Goal: Download file/media

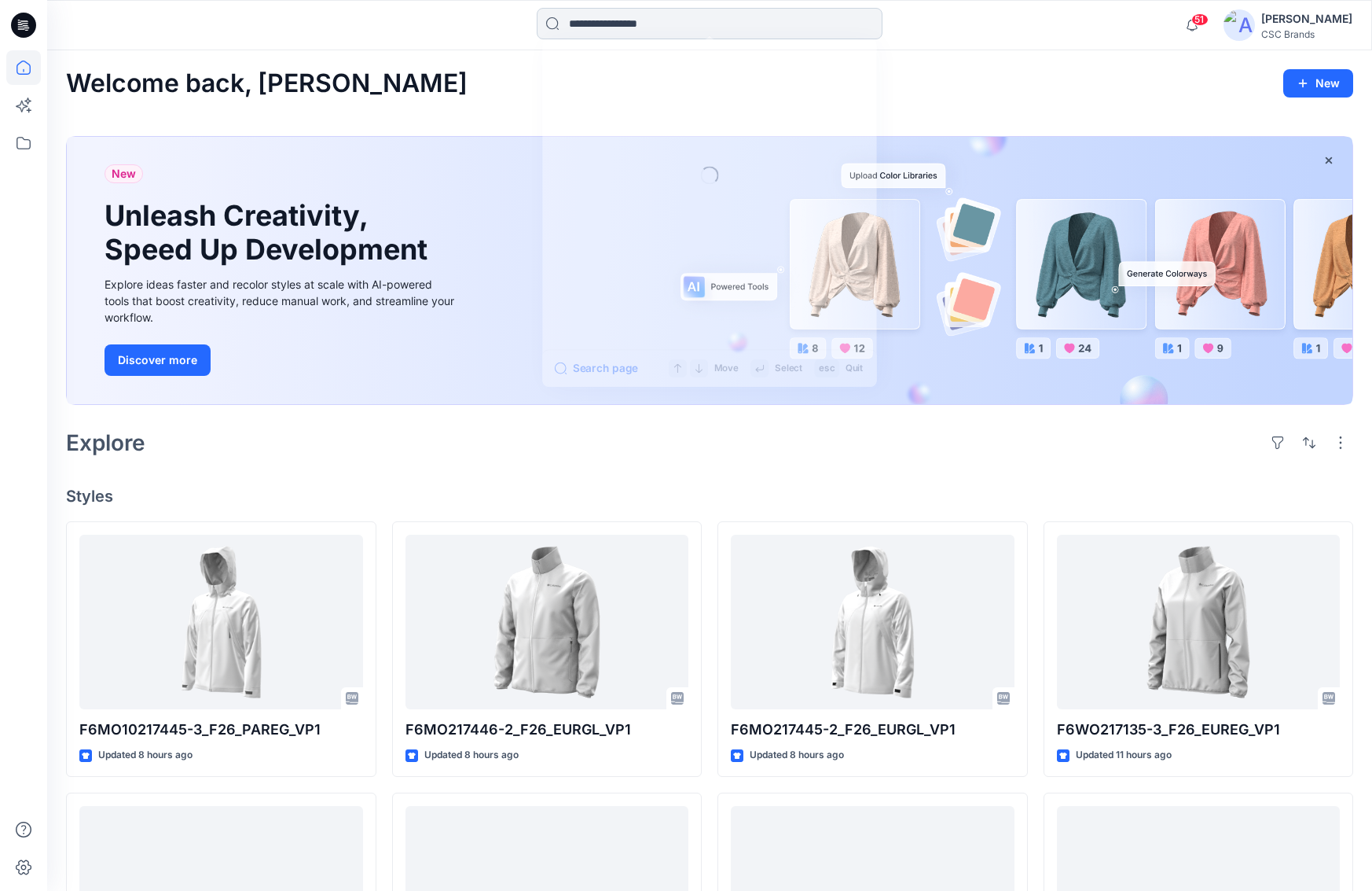
click at [627, 27] on input at bounding box center [709, 23] width 345 height 31
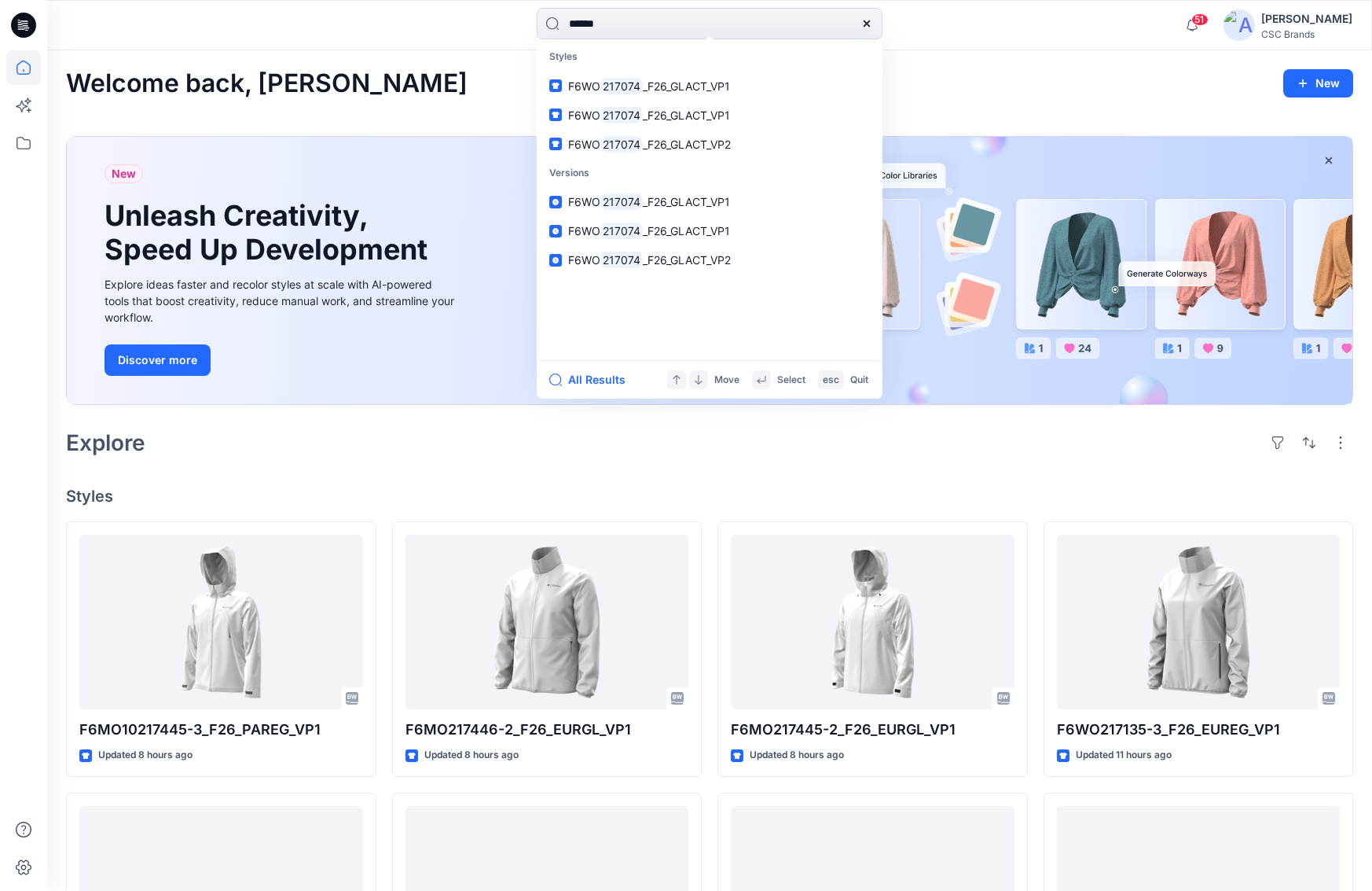
type input "******"
click at [464, 78] on div "Welcome back, [PERSON_NAME] New" at bounding box center [709, 84] width 1287 height 29
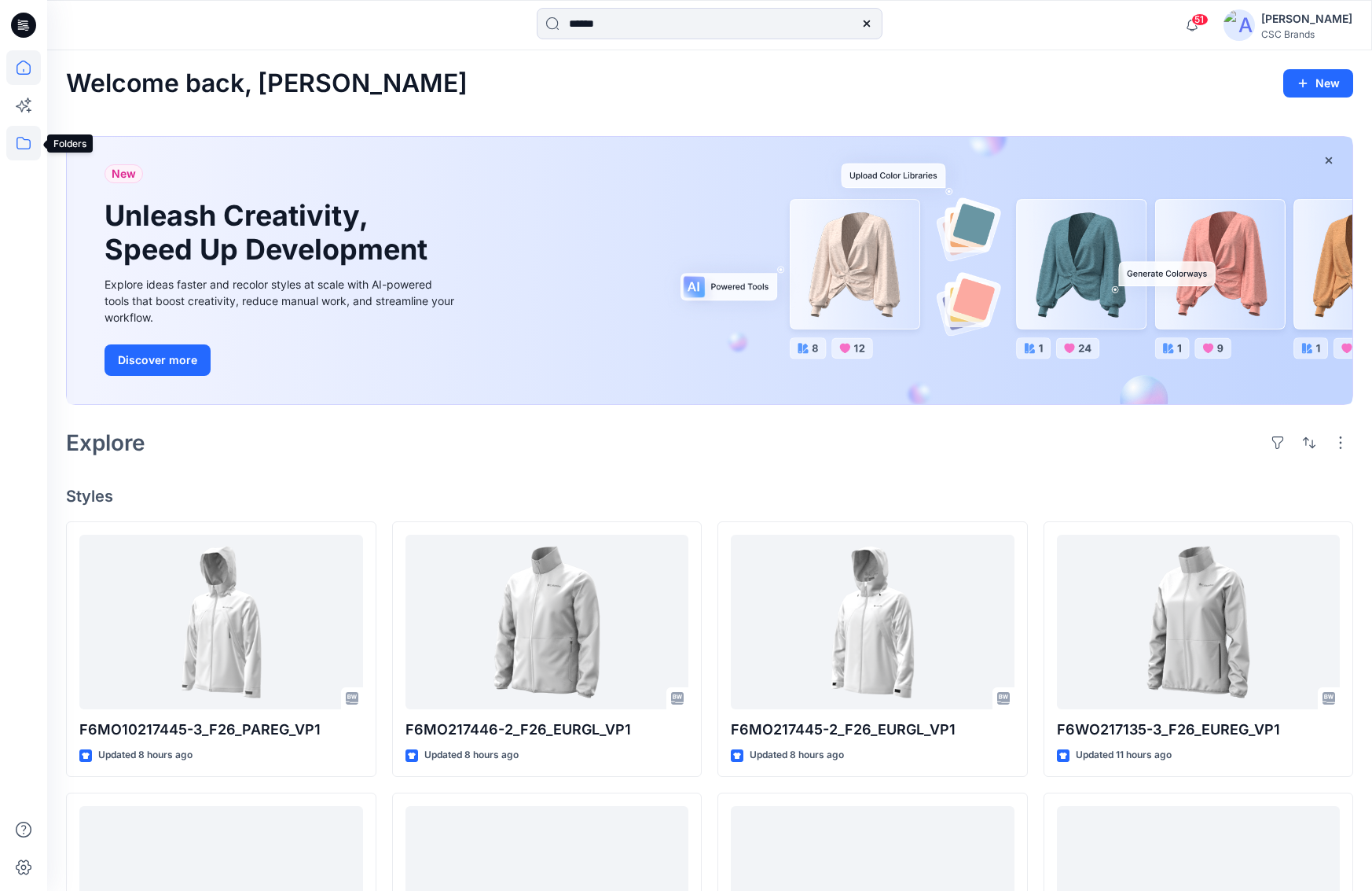
click at [28, 143] on icon at bounding box center [23, 143] width 34 height 34
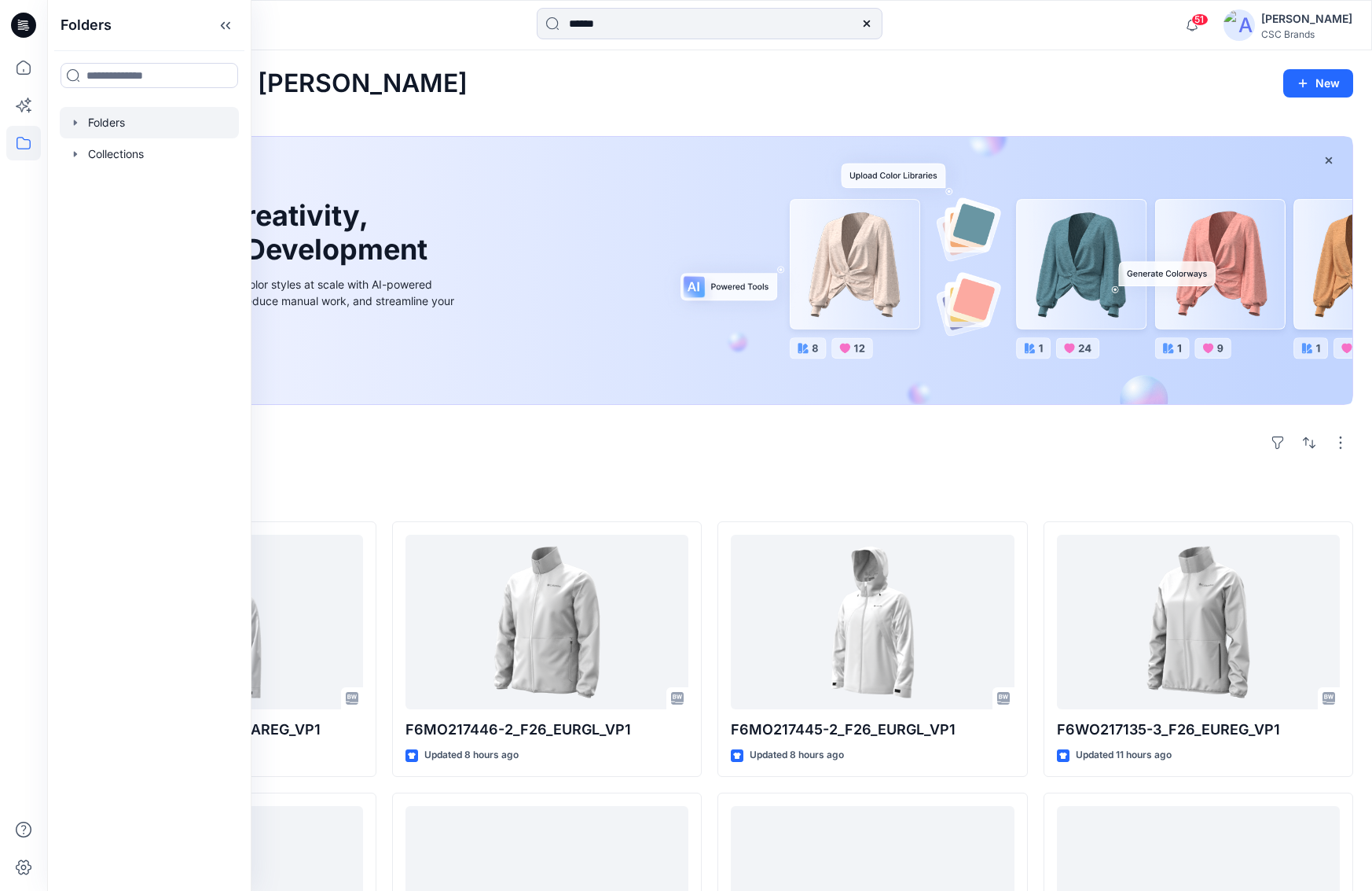
click at [95, 121] on div at bounding box center [149, 122] width 179 height 31
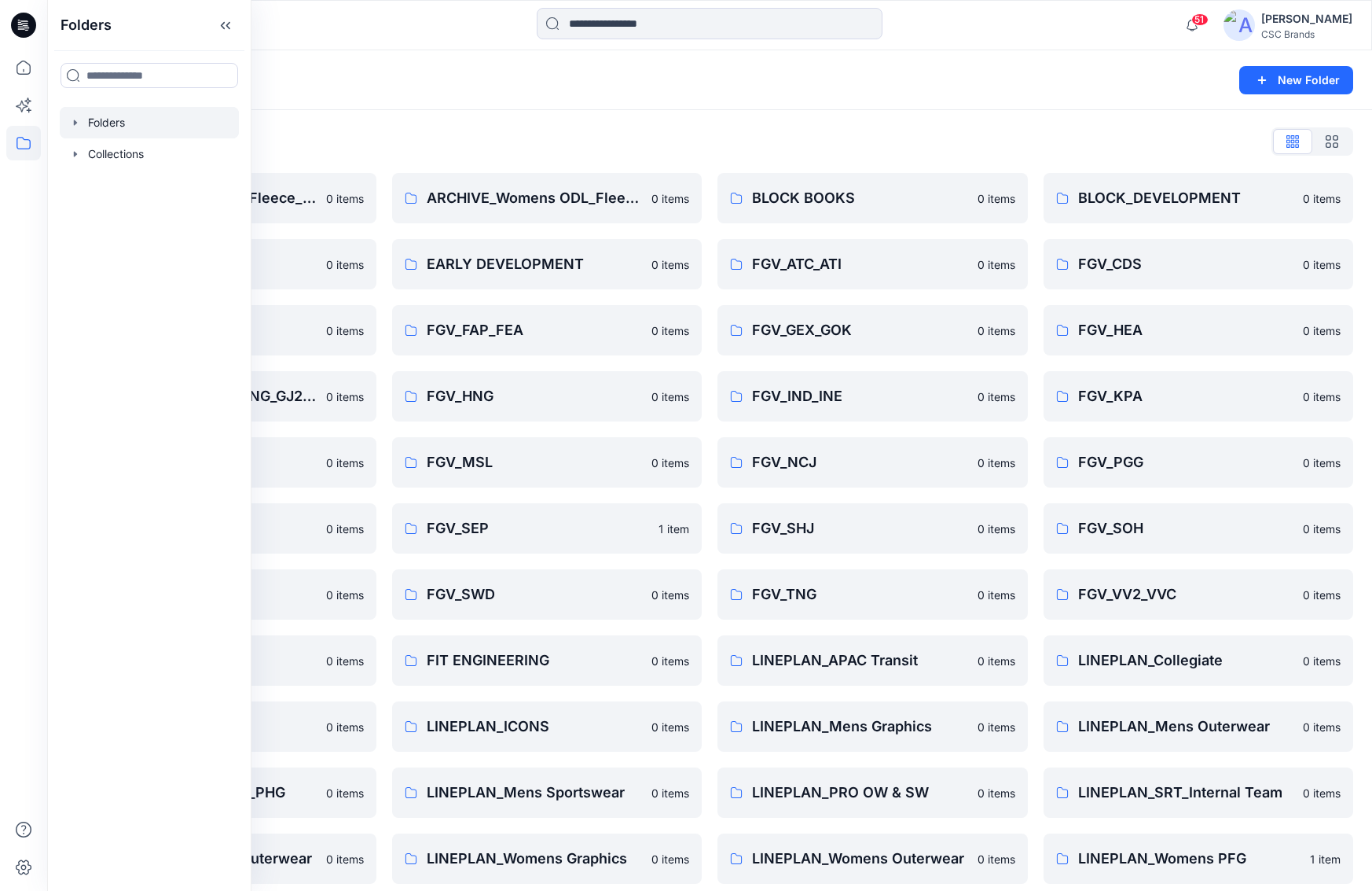
click at [361, 73] on div "Folders" at bounding box center [648, 80] width 1164 height 22
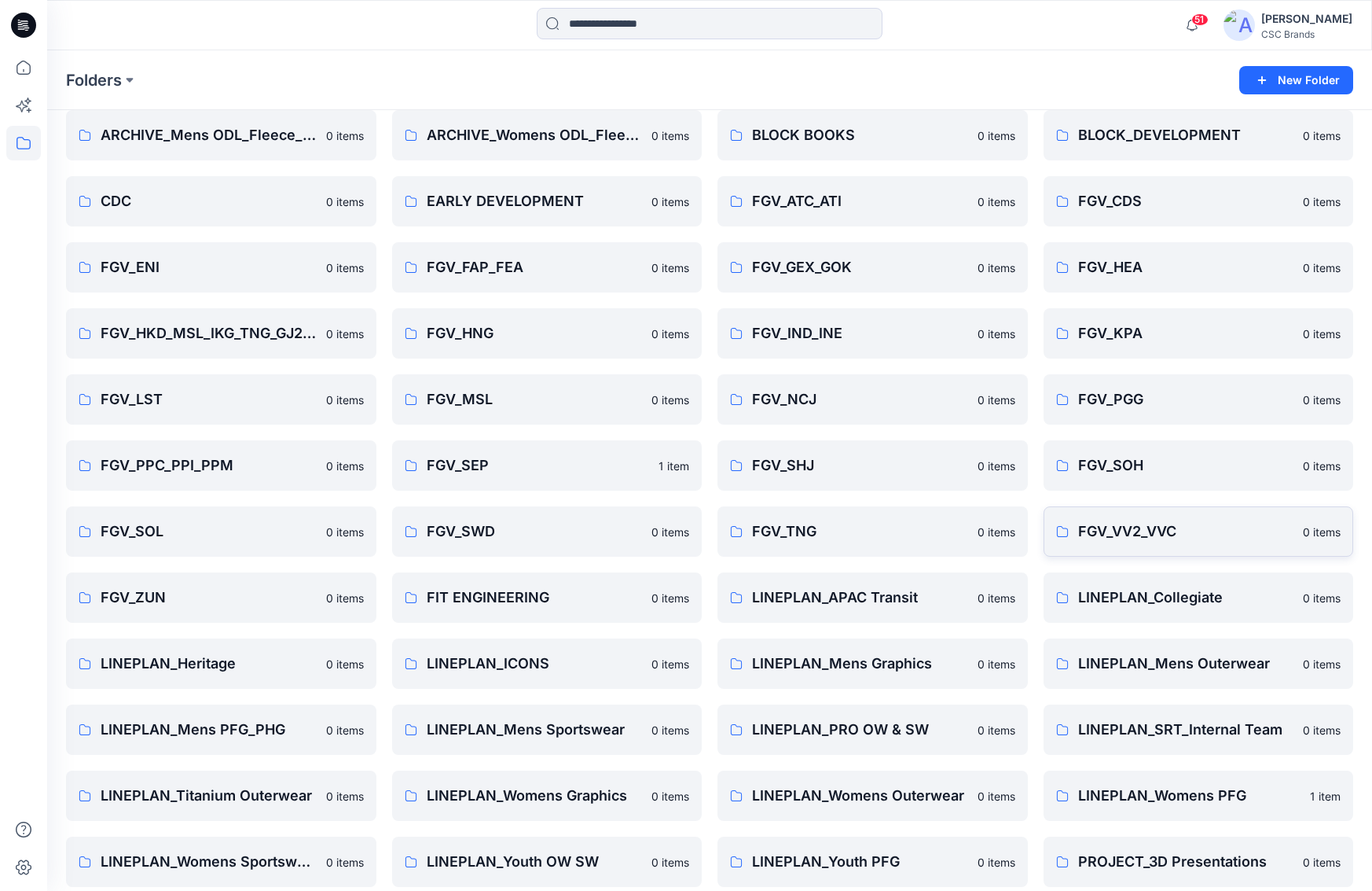
scroll to position [144, 0]
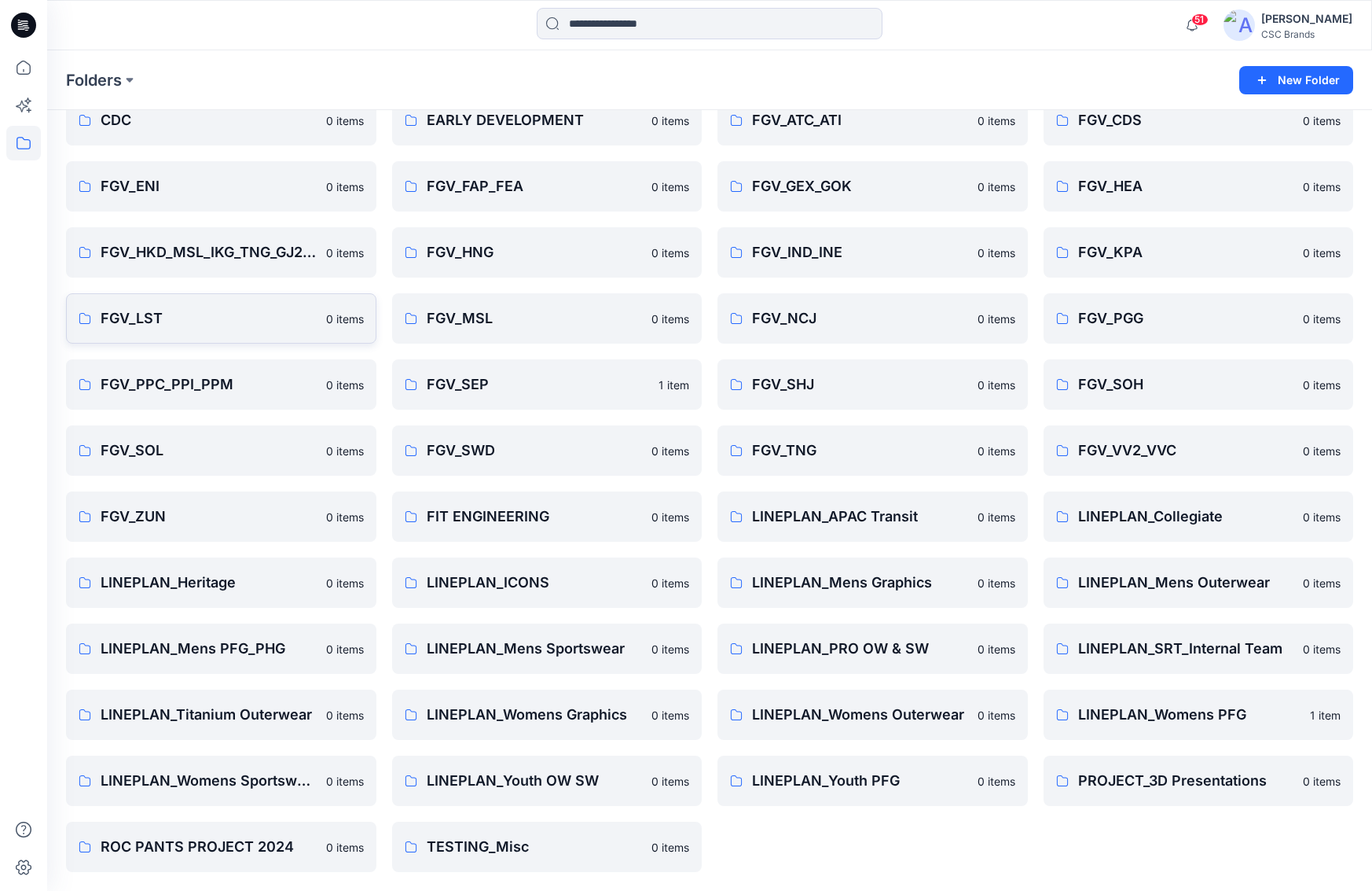
click at [143, 318] on p "FGV_LST" at bounding box center [209, 318] width 216 height 22
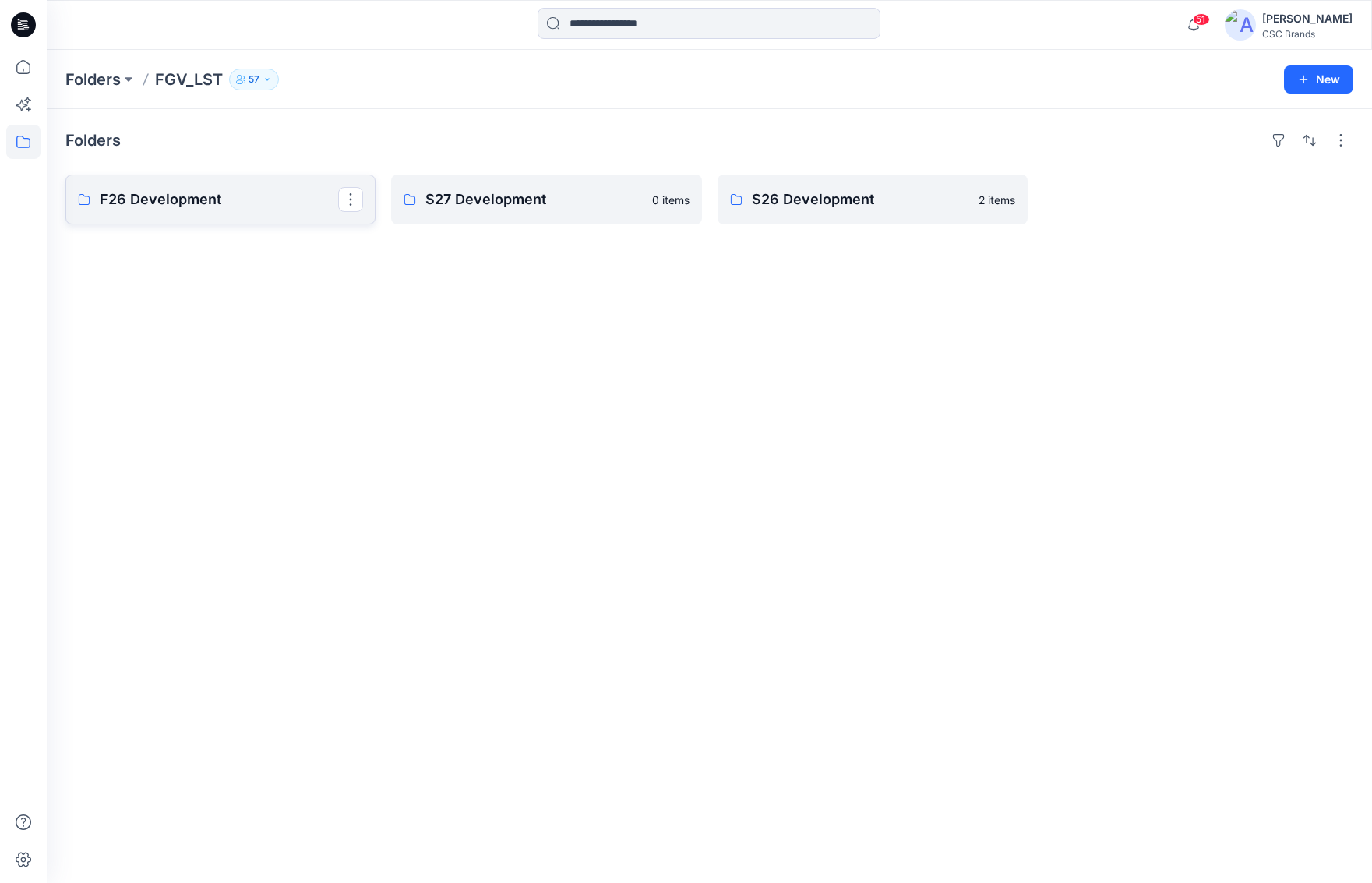
click at [178, 200] on p "F26 Development" at bounding box center [219, 200] width 238 height 22
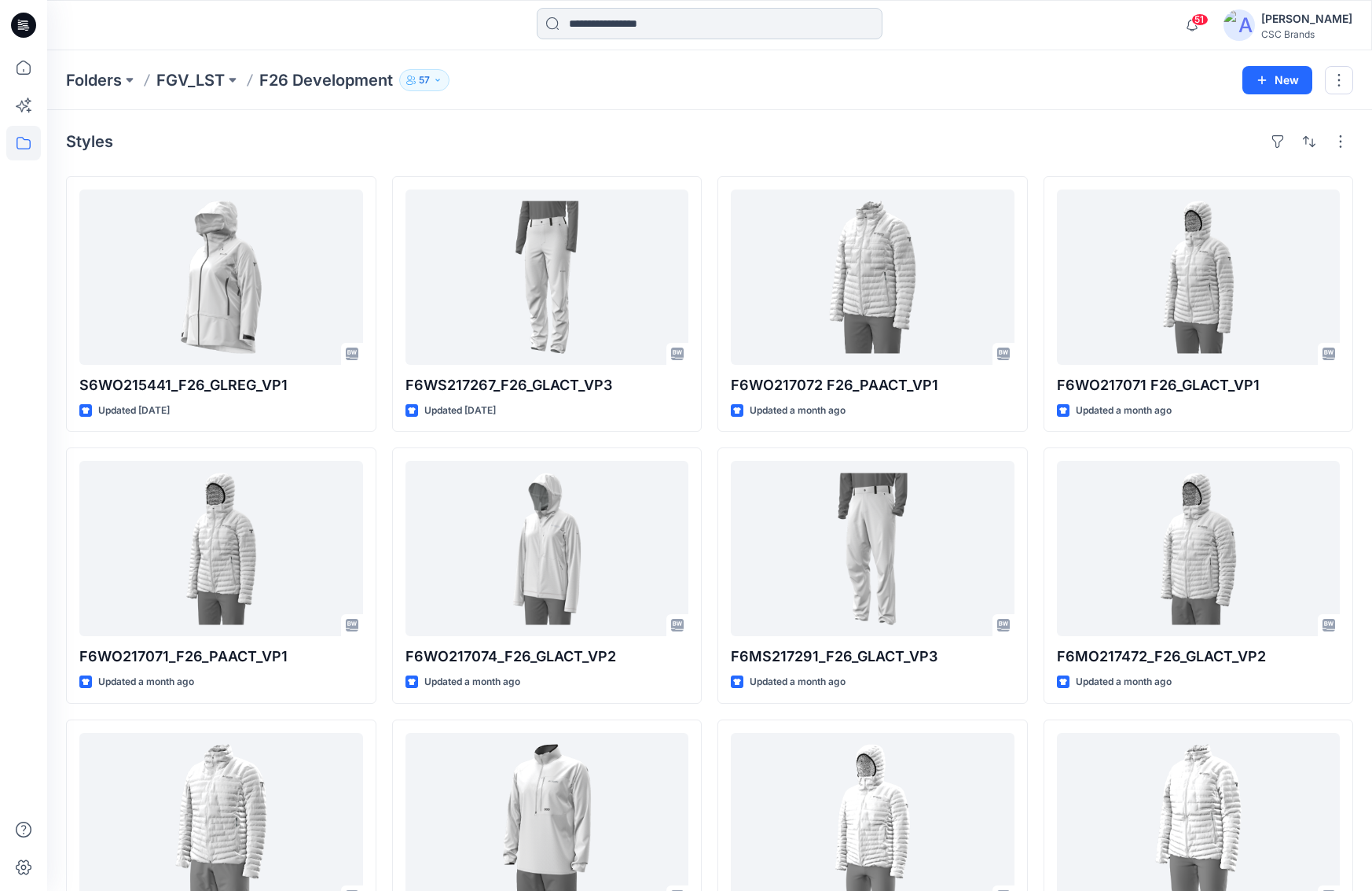
click at [622, 27] on input at bounding box center [709, 23] width 345 height 31
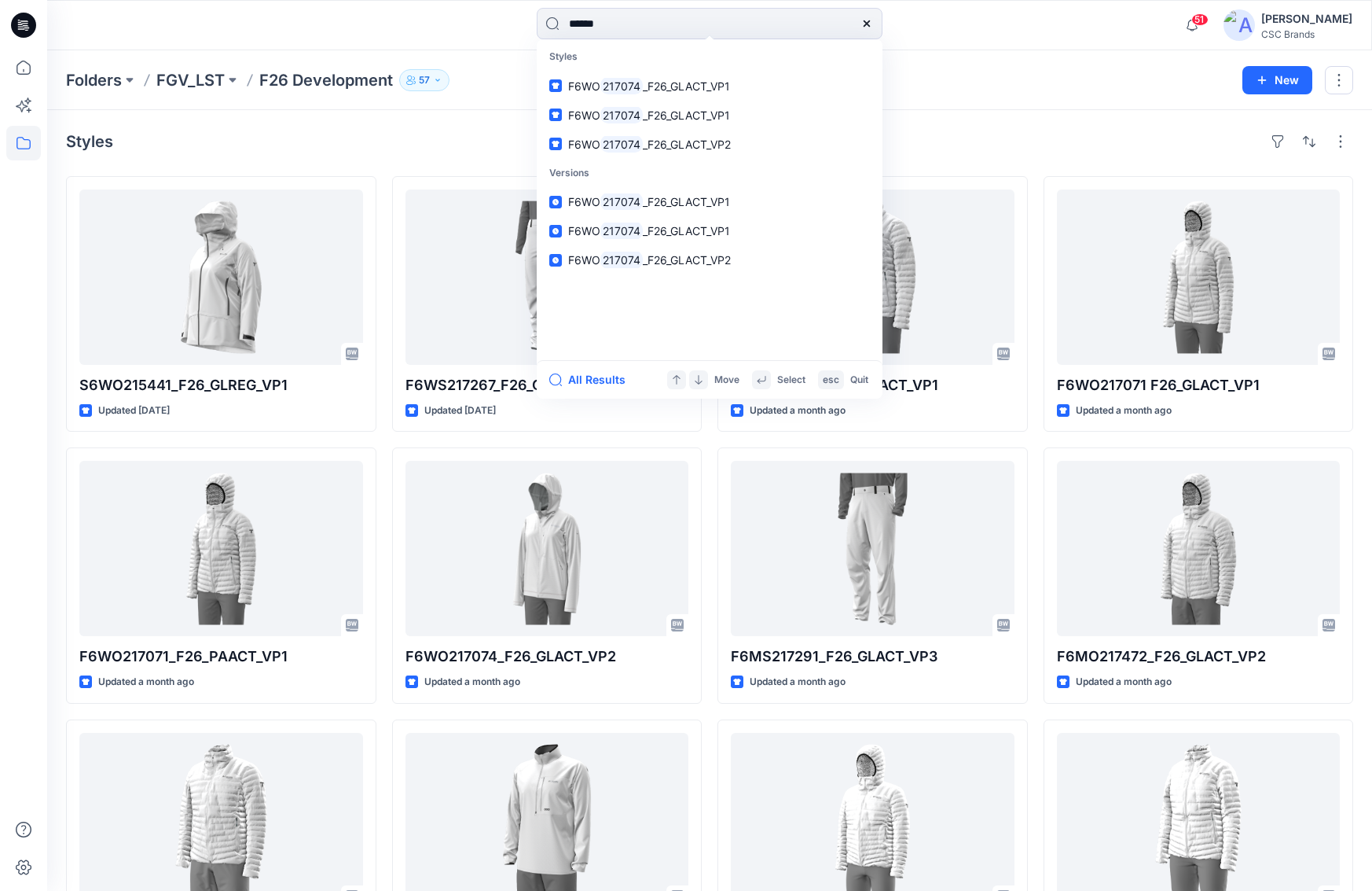
type input "******"
click at [622, 29] on input "******" at bounding box center [709, 23] width 345 height 31
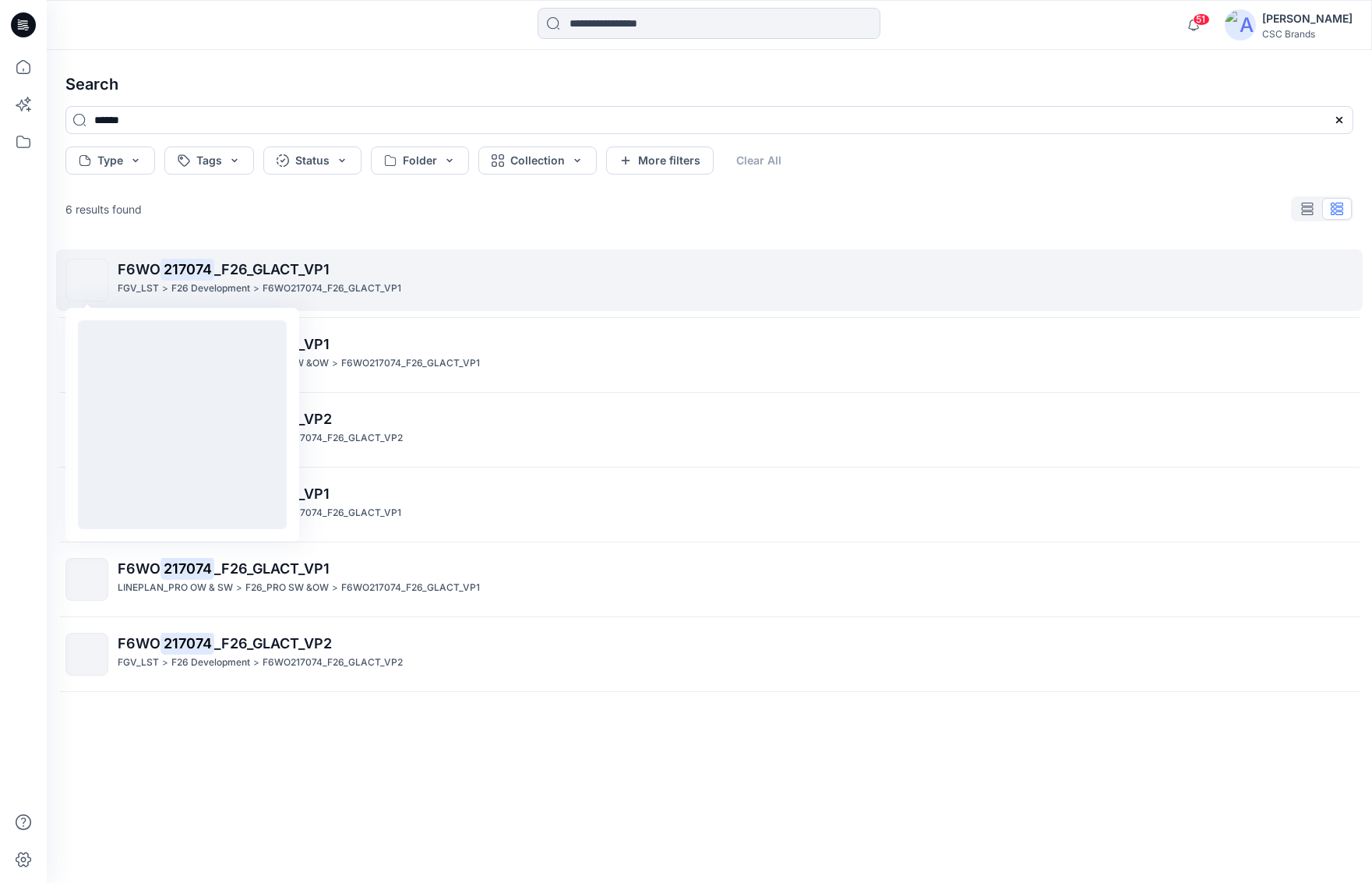
click at [88, 280] on img at bounding box center [88, 280] width 0 height 0
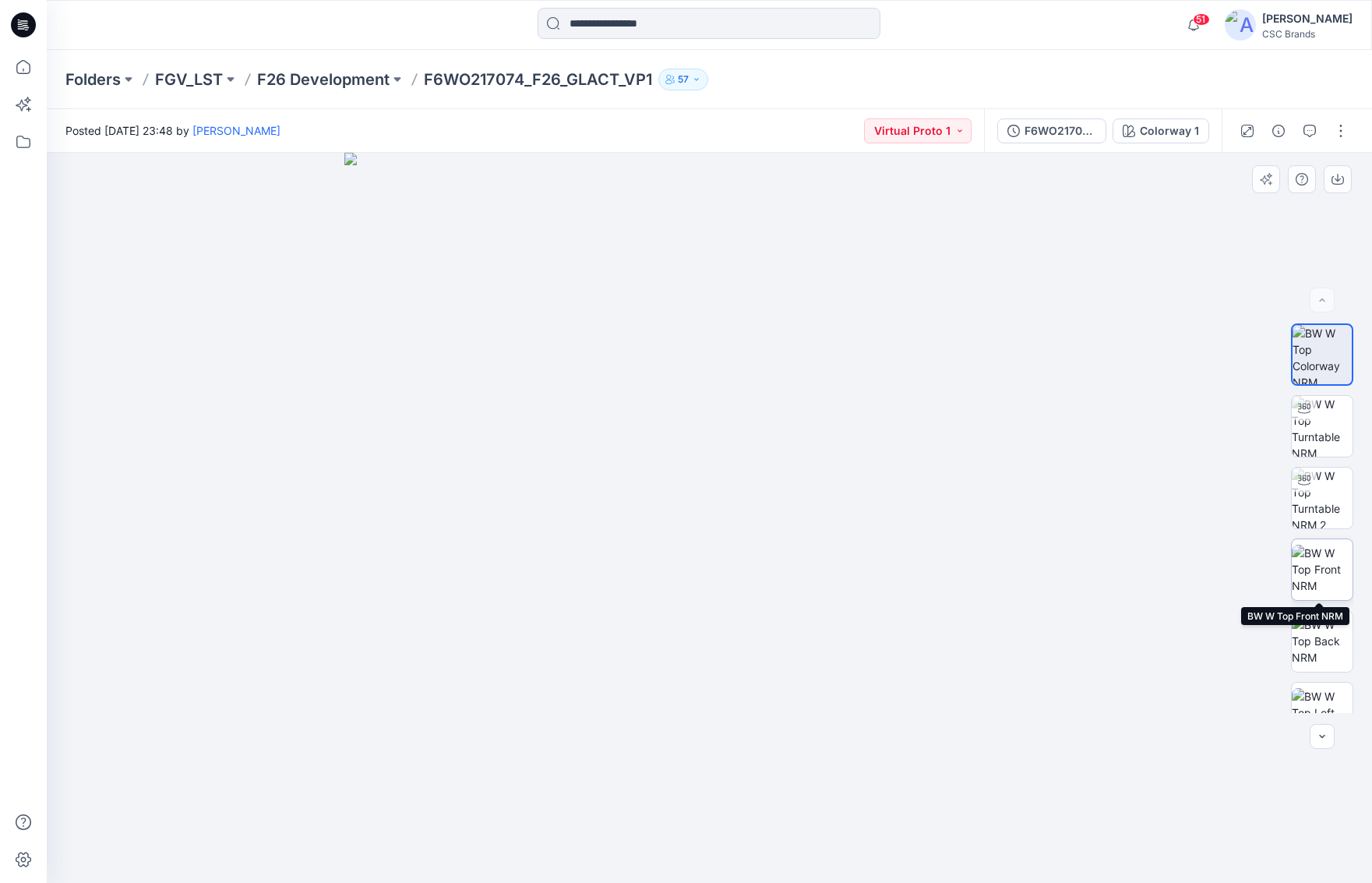
click at [1312, 573] on img at bounding box center [1322, 569] width 61 height 49
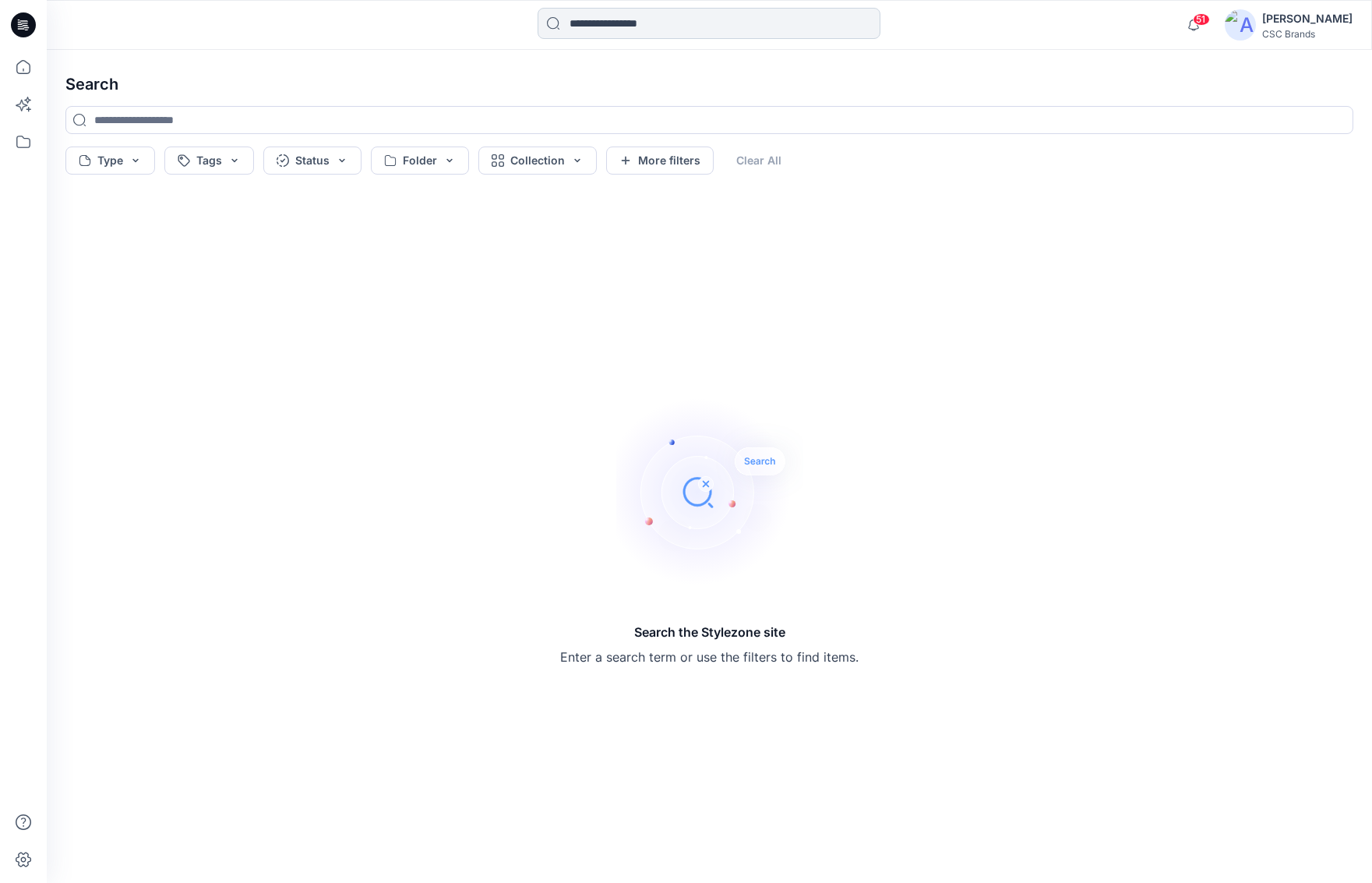
click at [565, 29] on input at bounding box center [708, 23] width 342 height 31
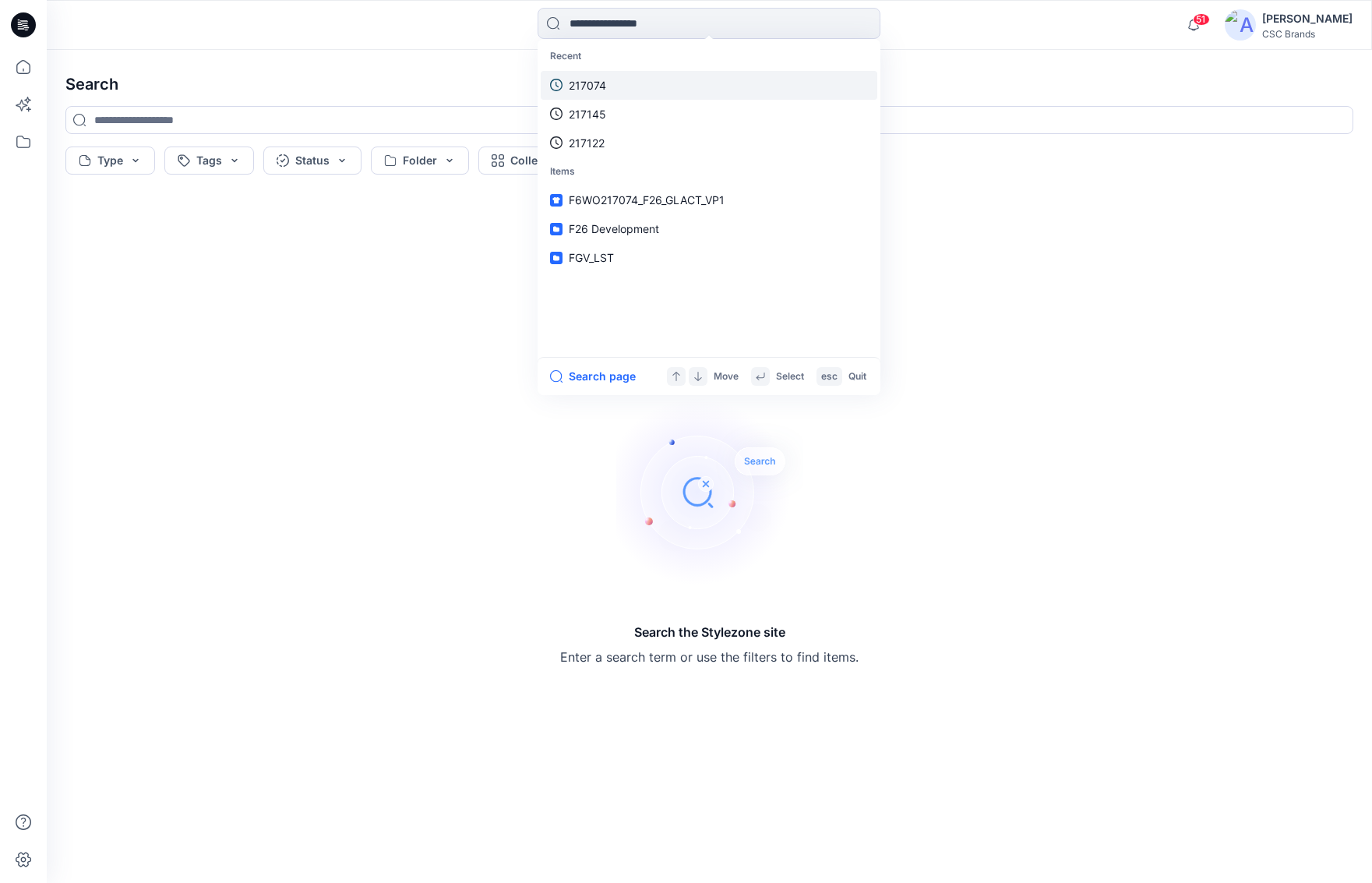
click at [588, 84] on p "217074" at bounding box center [587, 85] width 37 height 17
type input "******"
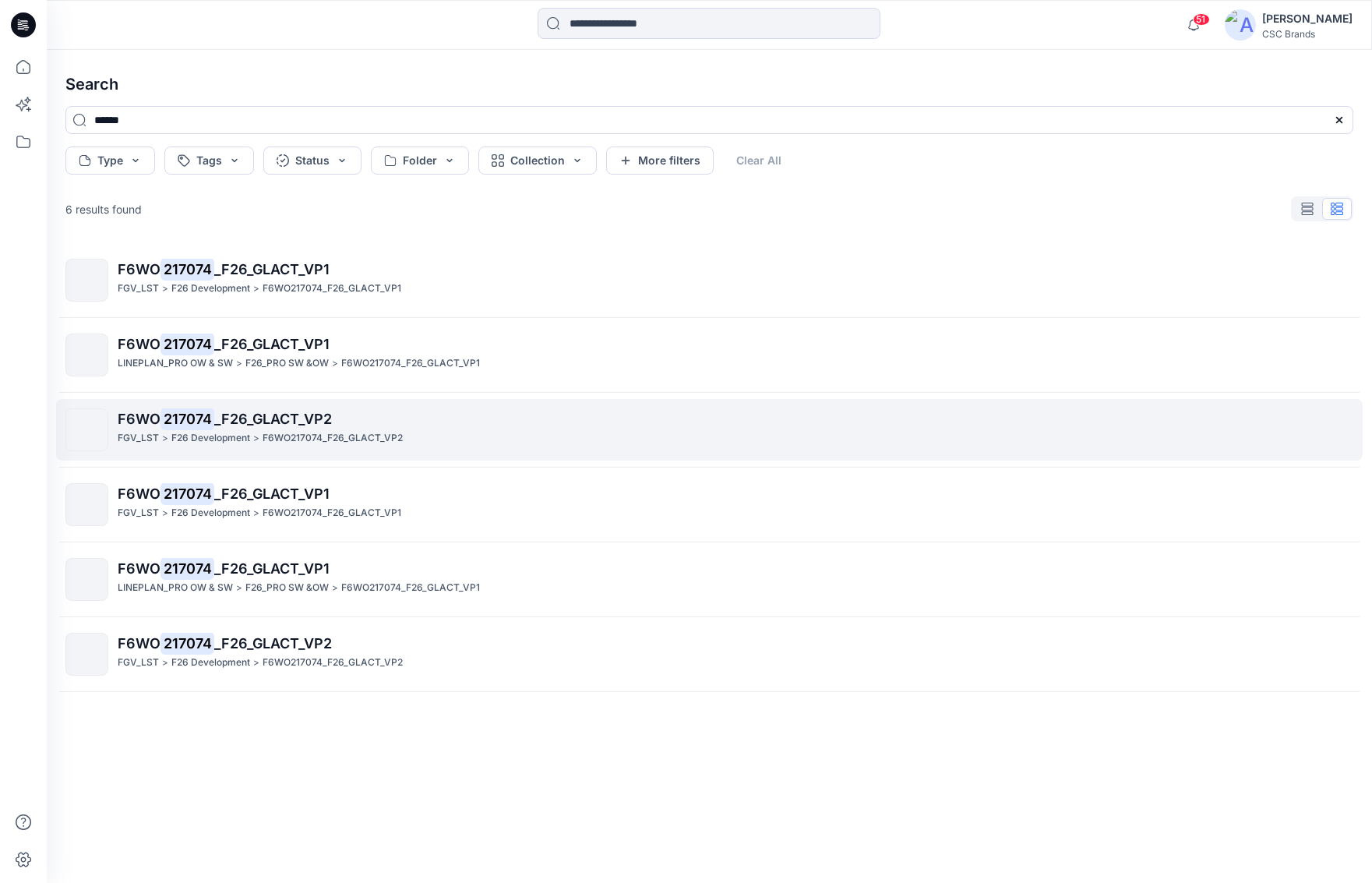
click at [267, 424] on span "_F26_GLACT_VP2" at bounding box center [273, 418] width 118 height 17
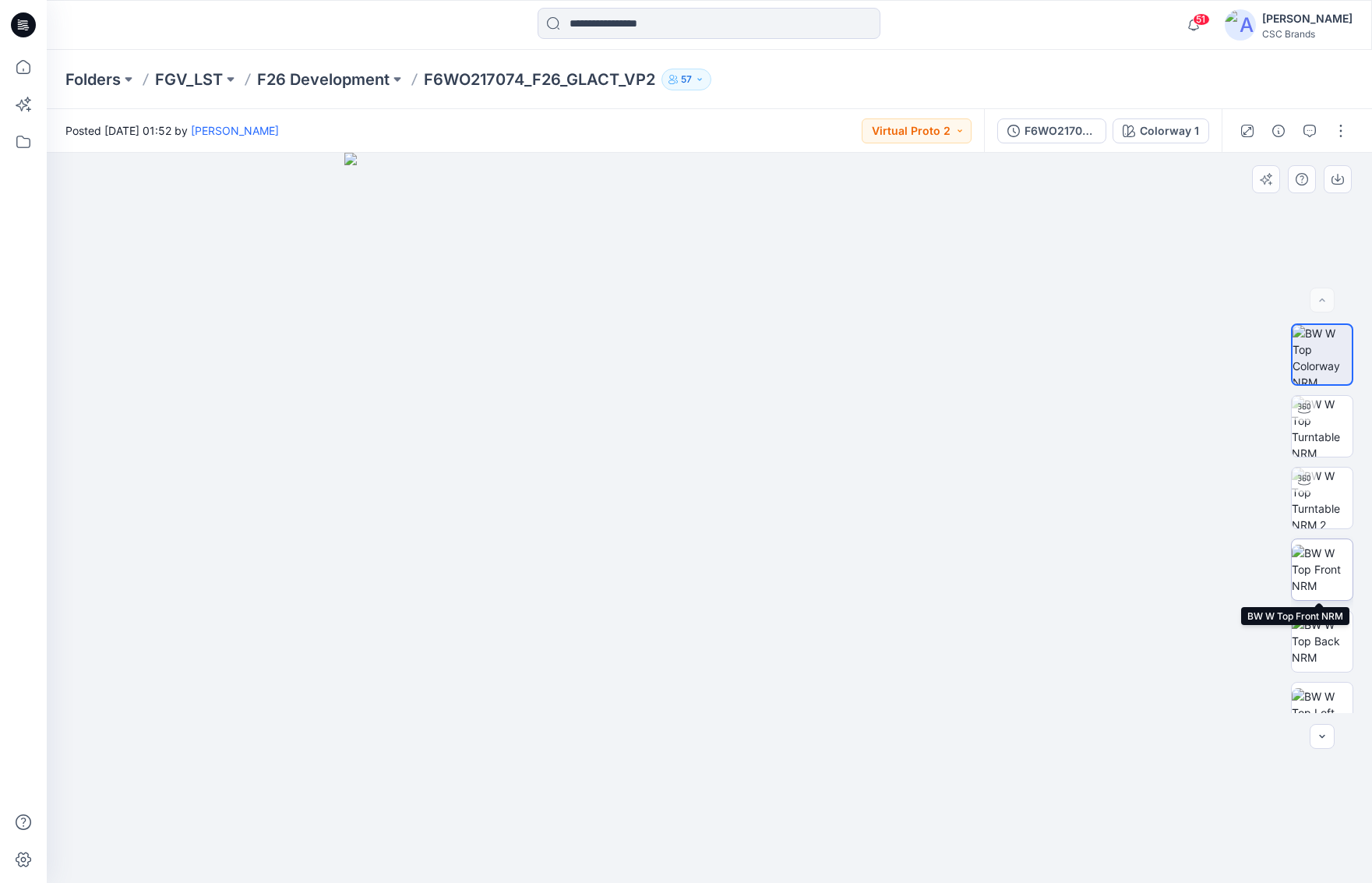
click at [1321, 577] on img at bounding box center [1322, 569] width 61 height 49
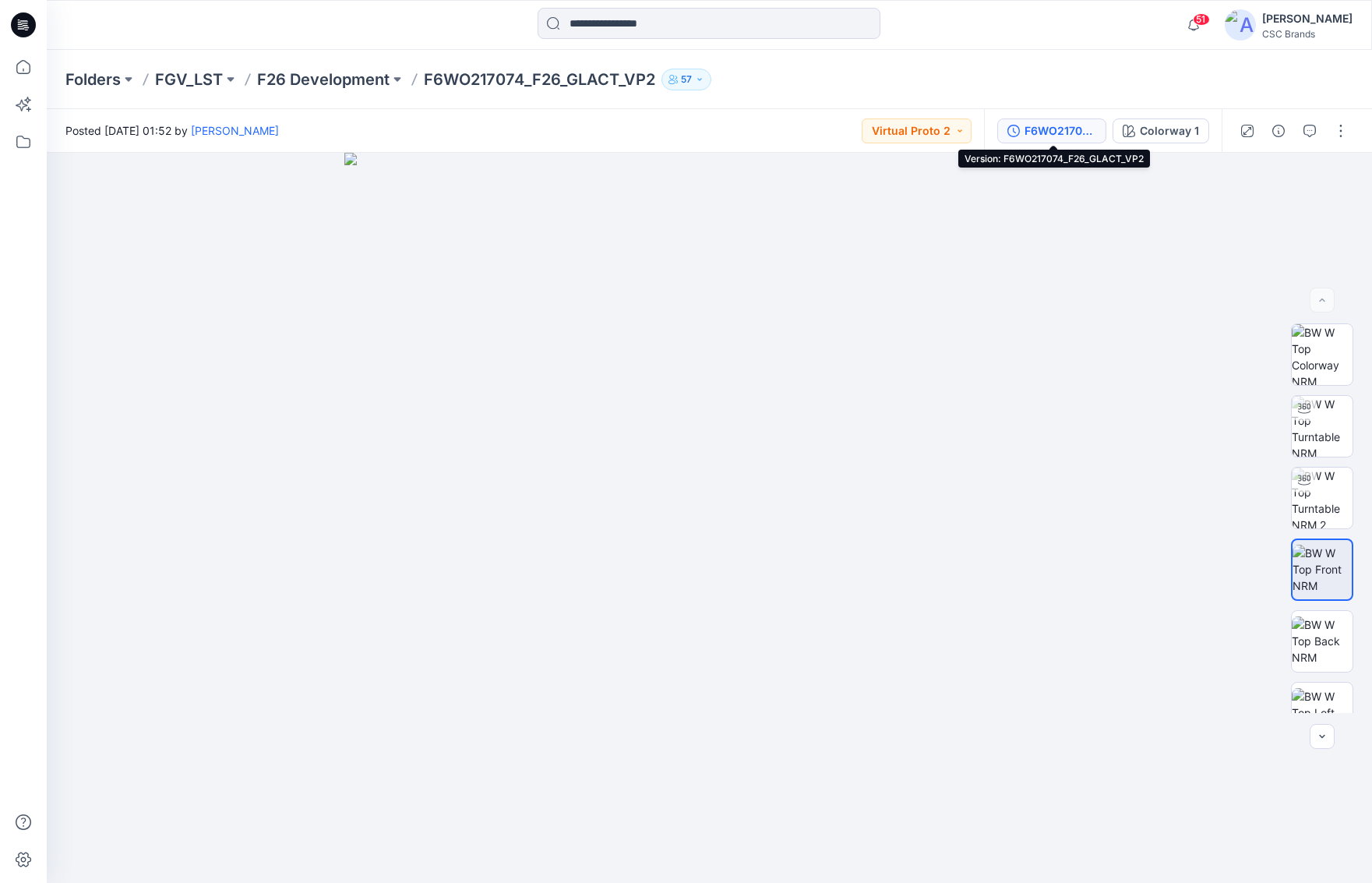
click at [1058, 127] on div "F6WO217074_F26_GLACT_VP2" at bounding box center [1060, 131] width 72 height 17
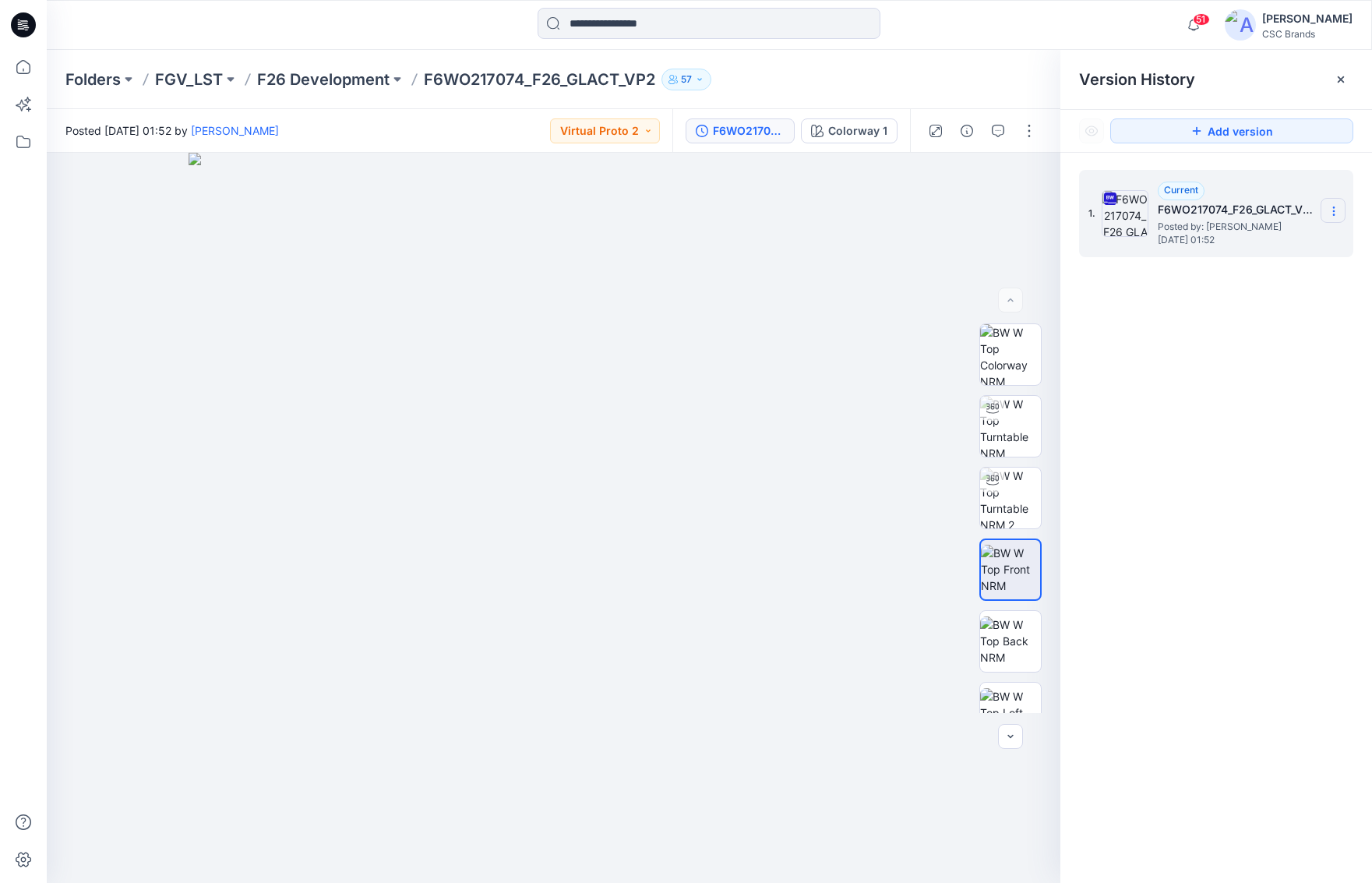
click at [1335, 213] on icon at bounding box center [1333, 211] width 13 height 13
click at [1303, 241] on span "Download Source BW File" at bounding box center [1254, 241] width 130 height 19
click at [425, 69] on p "F6WO217074_F26_GLACT_VP2" at bounding box center [539, 80] width 231 height 22
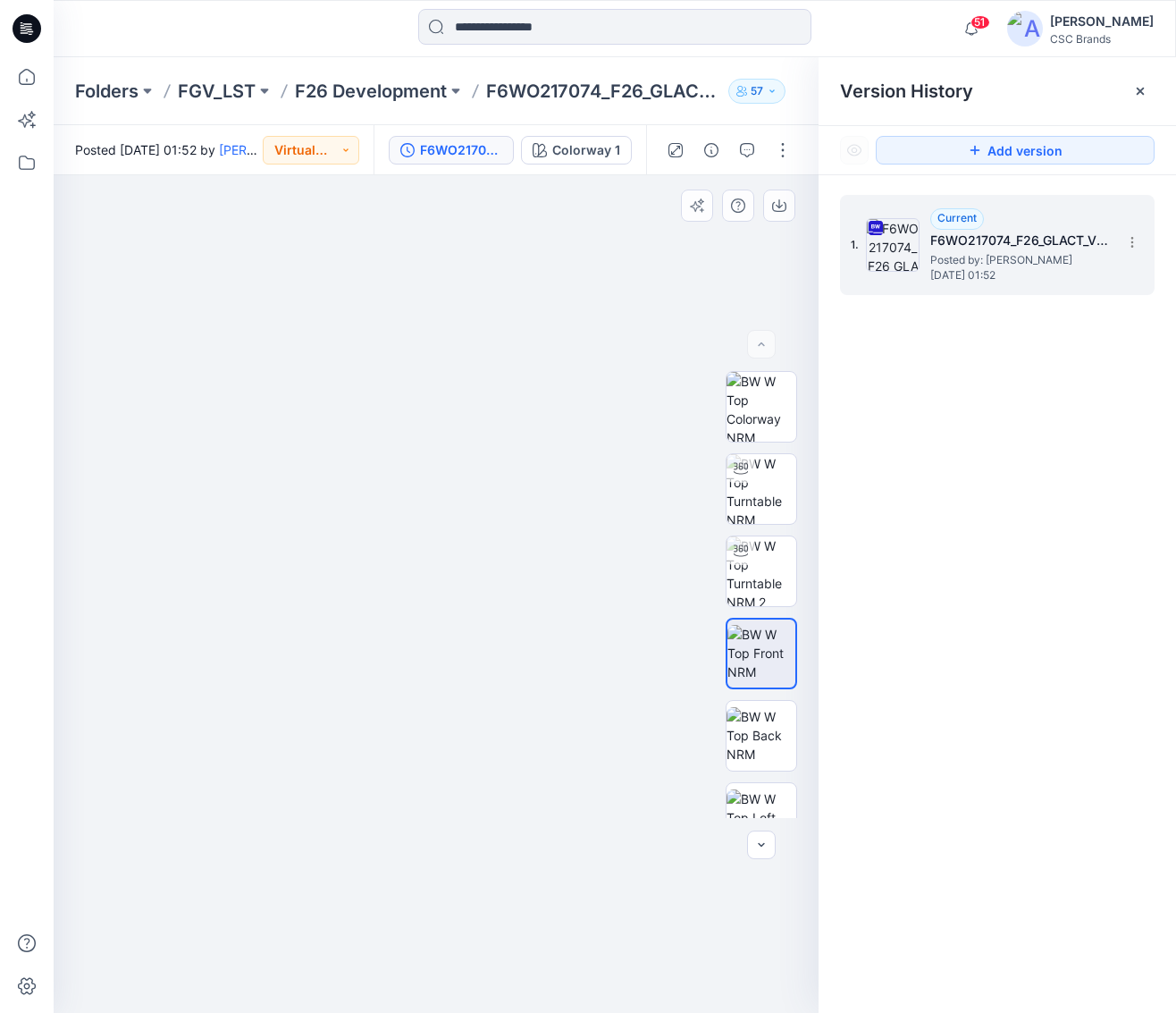
click at [814, 351] on img at bounding box center [435, 513] width 1162 height 1000
drag, startPoint x: 816, startPoint y: 353, endPoint x: 875, endPoint y: 359, distance: 59.3
click at [875, 359] on div "BW Colorway 1 Loading... Material Properties Loading... Version History Version…" at bounding box center [615, 594] width 1123 height 837
drag, startPoint x: 638, startPoint y: 364, endPoint x: 546, endPoint y: 455, distance: 129.4
click at [546, 455] on img at bounding box center [403, 562] width 1162 height 902
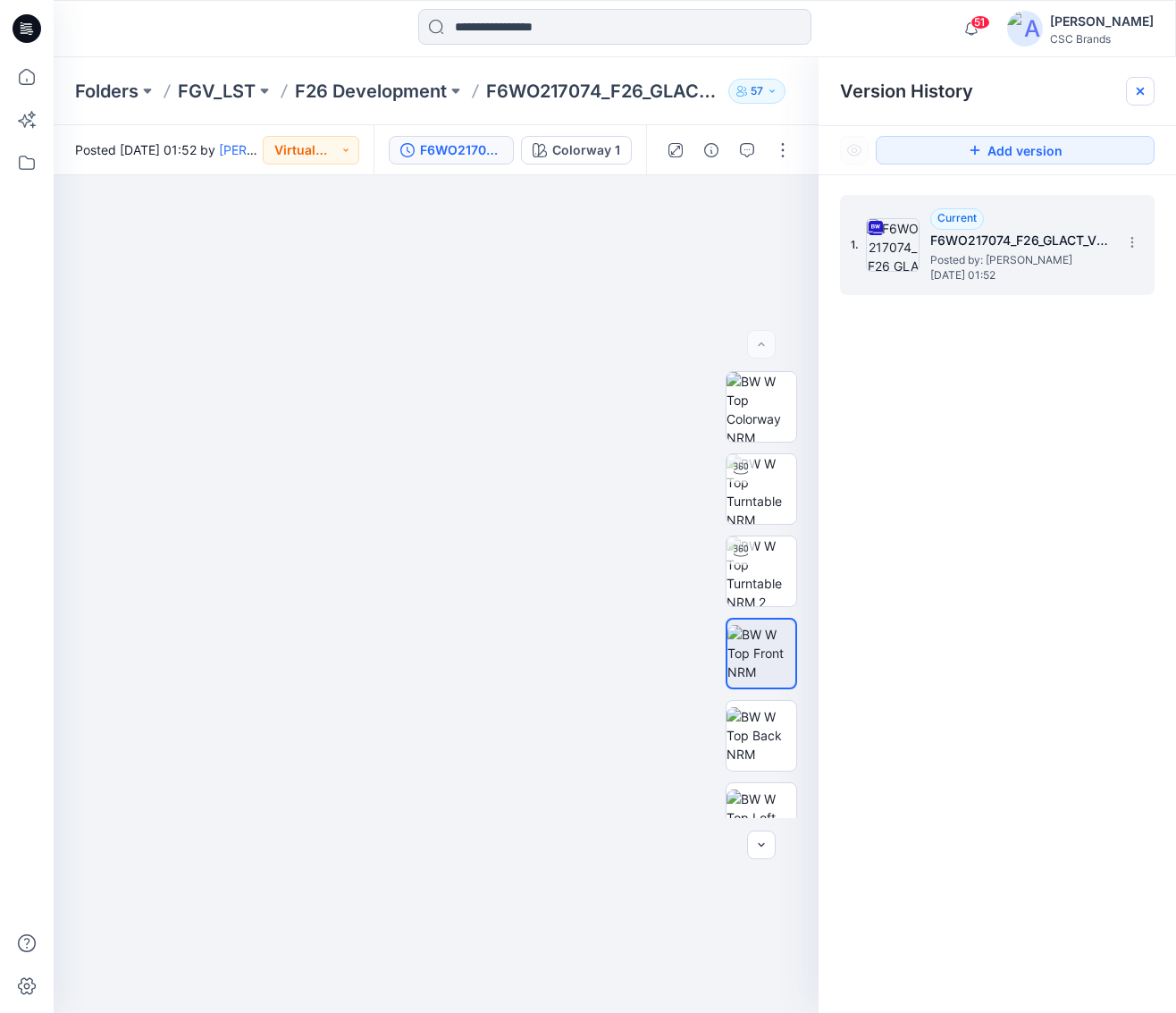
click at [1148, 91] on div at bounding box center [1141, 91] width 29 height 29
